Goal: Transaction & Acquisition: Purchase product/service

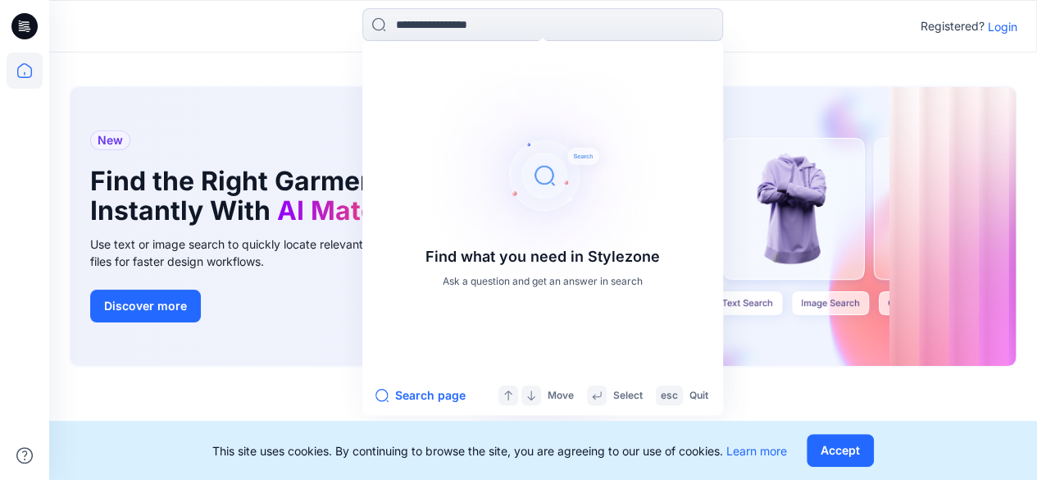
click at [996, 25] on p "Login" at bounding box center [1003, 26] width 30 height 17
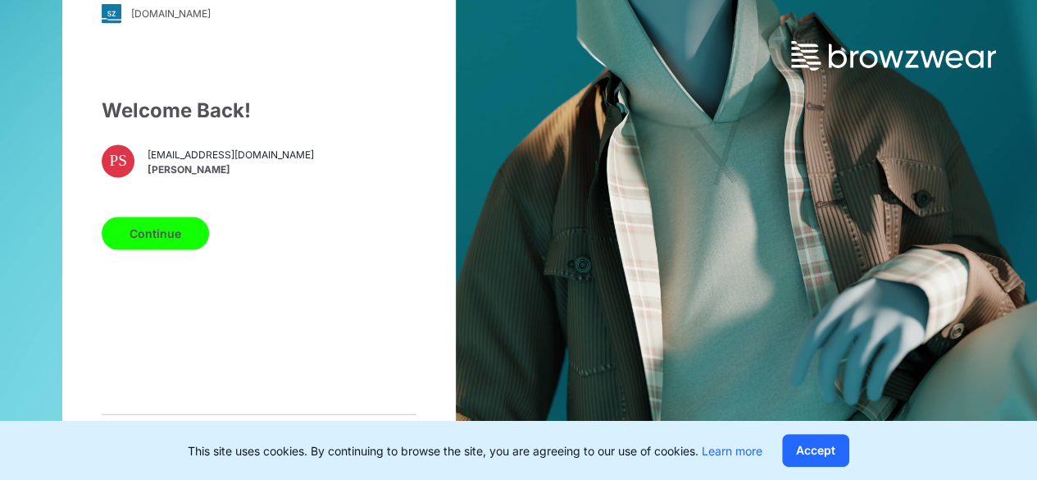
click at [159, 245] on button "Continue" at bounding box center [155, 232] width 107 height 33
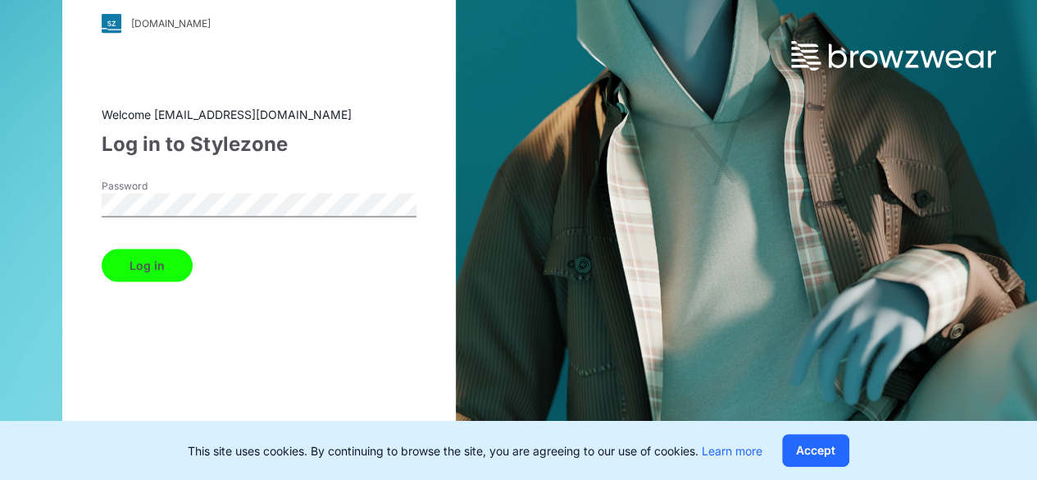
click at [153, 269] on button "Log in" at bounding box center [147, 264] width 91 height 33
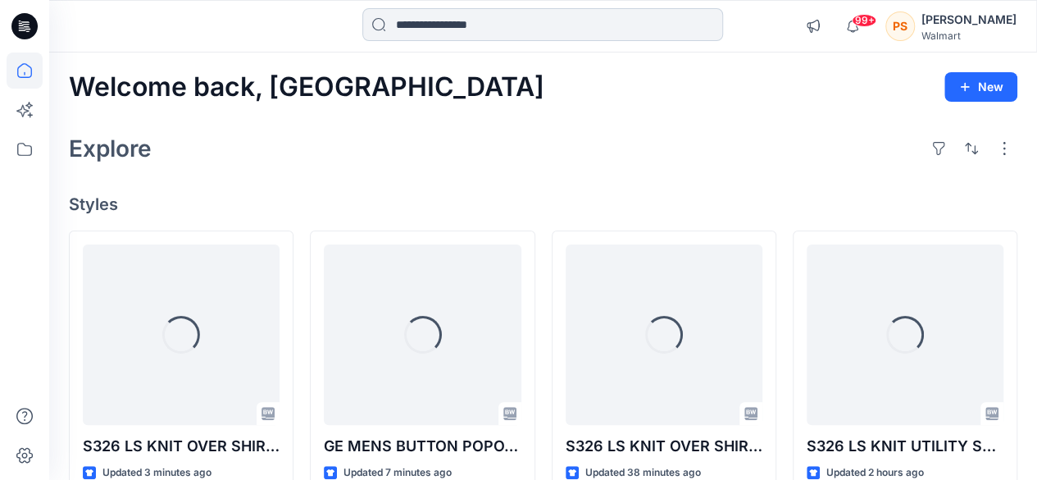
click at [492, 25] on input at bounding box center [542, 24] width 361 height 33
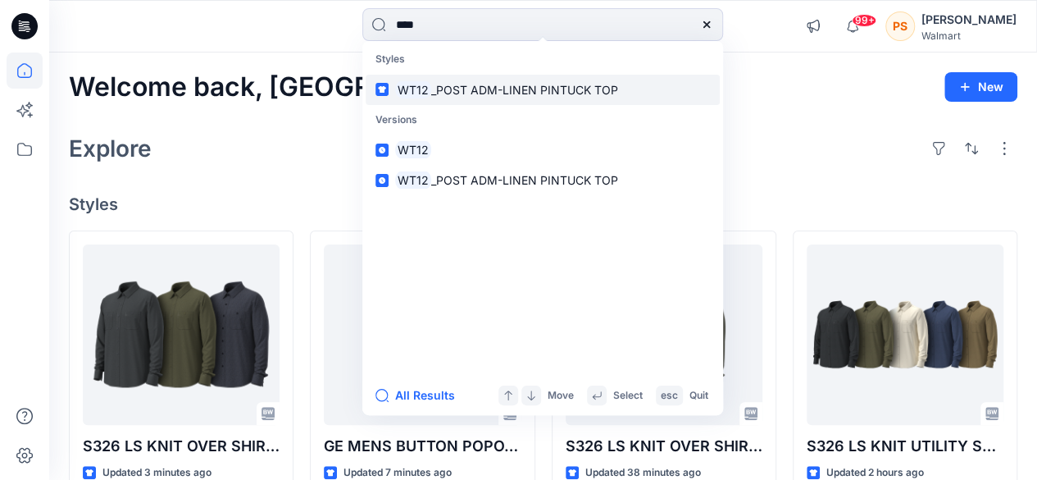
type input "****"
click at [536, 92] on span "_POST ADM-LINEN PINTUCK TOP" at bounding box center [524, 90] width 187 height 14
